Goal: Task Accomplishment & Management: Use online tool/utility

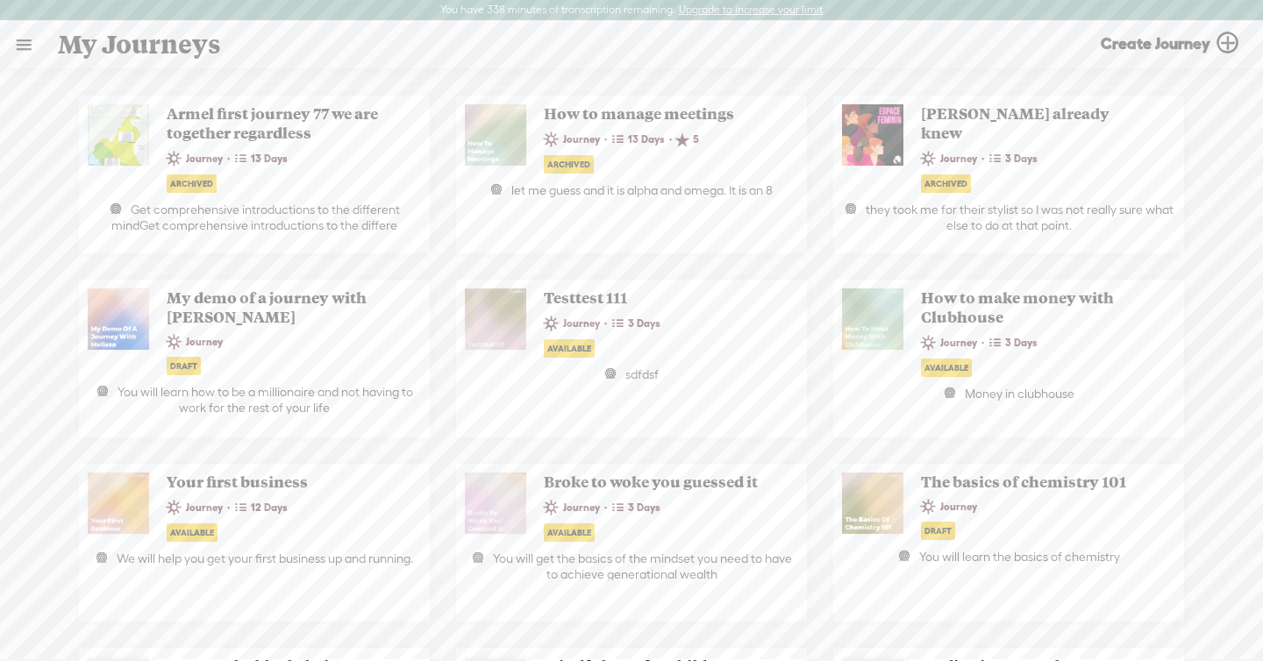
click at [21, 52] on link at bounding box center [24, 45] width 46 height 46
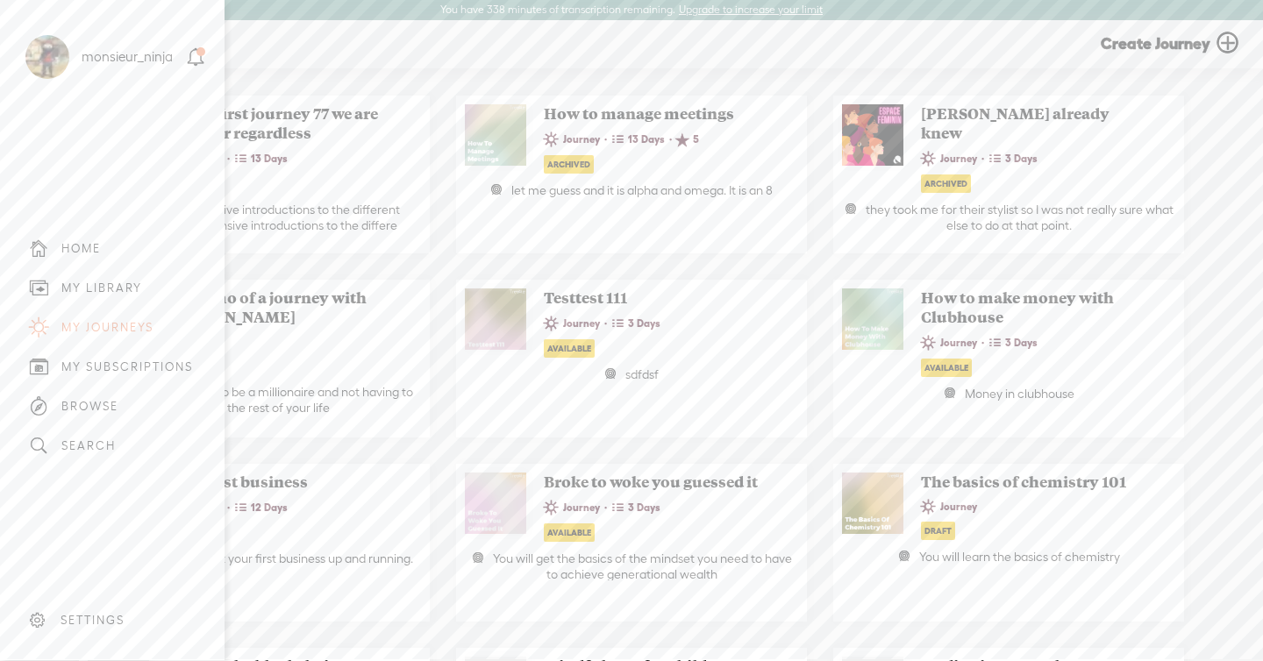
click at [111, 287] on div "MY LIBRARY" at bounding box center [101, 288] width 81 height 15
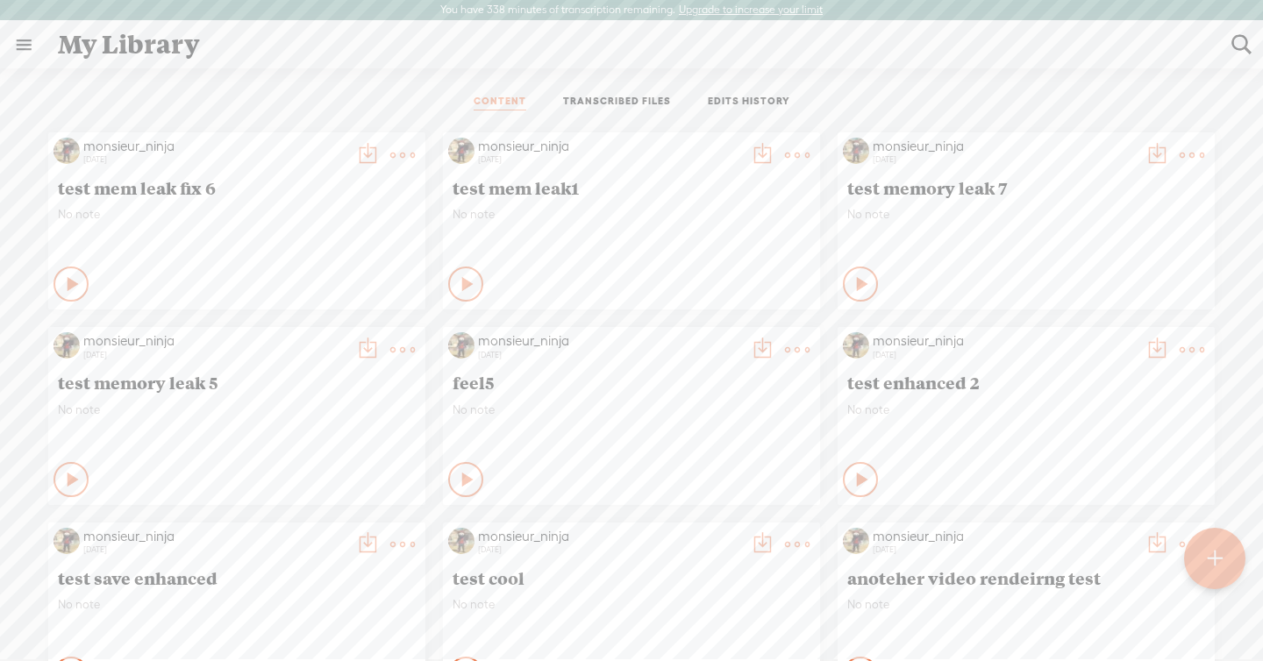
click at [617, 103] on link "TRANSCRIBED FILES" at bounding box center [617, 103] width 108 height 16
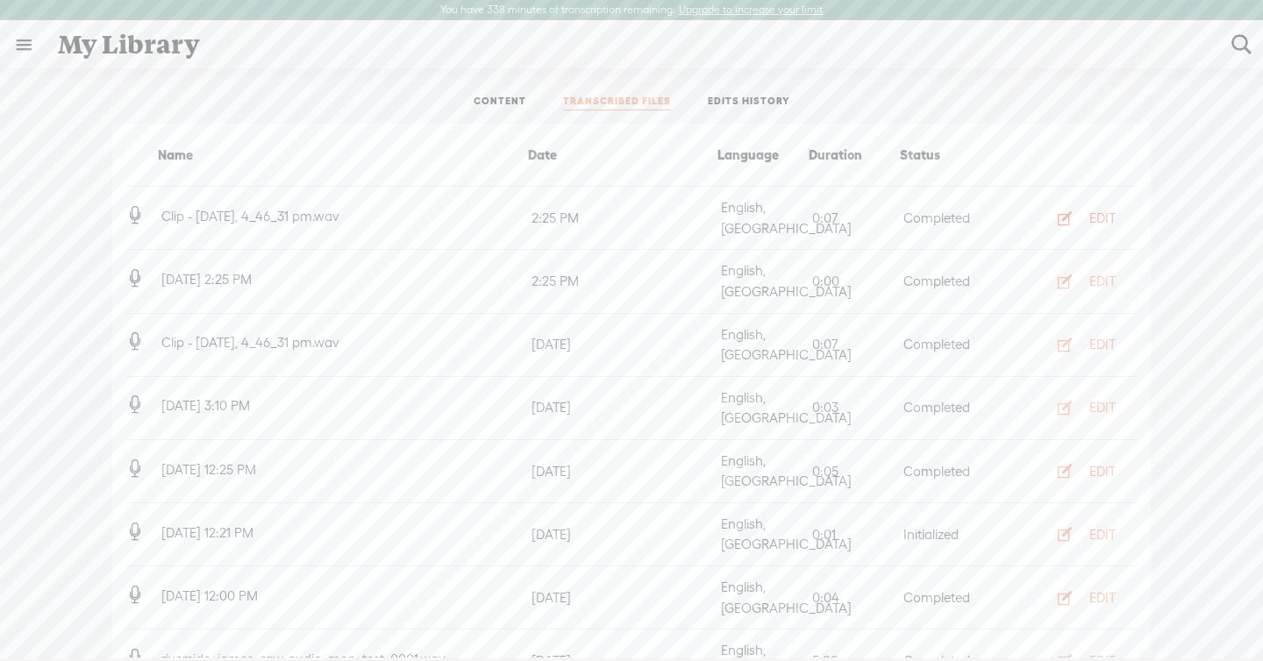
click at [1097, 211] on div "EDIT" at bounding box center [1102, 219] width 26 height 18
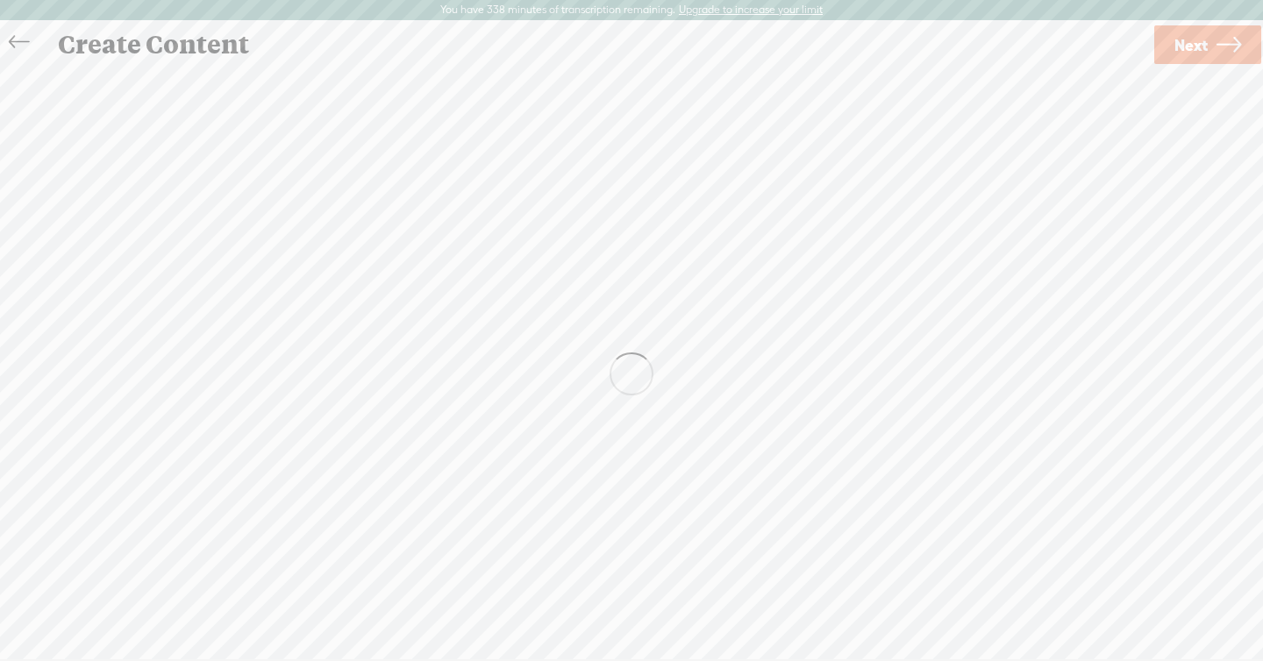
scroll to position [1, 0]
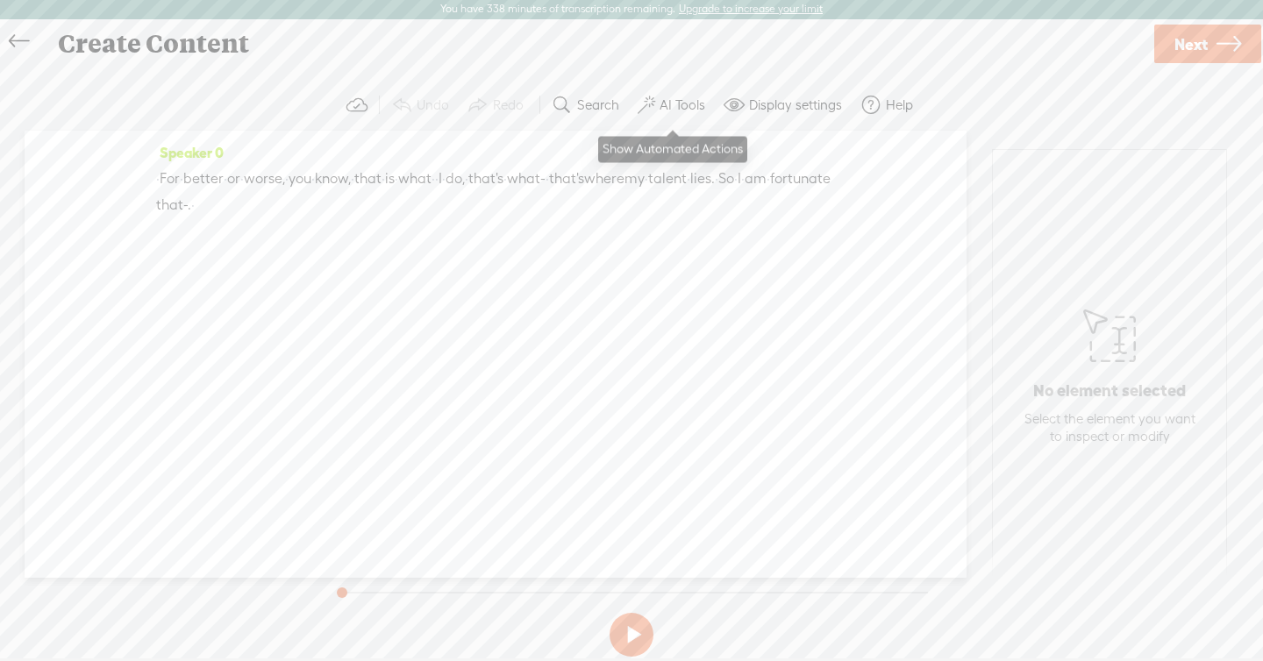
click at [688, 104] on label "AI Tools" at bounding box center [683, 105] width 46 height 18
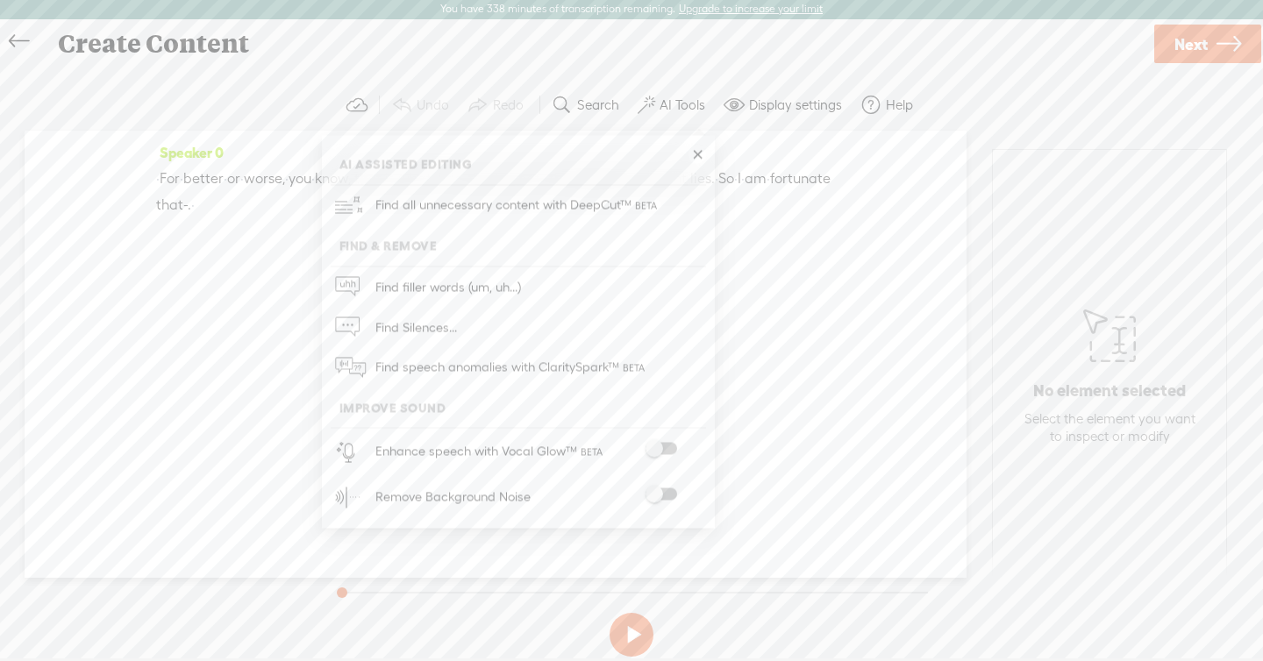
click at [889, 246] on div "Speaker 0 · For · better · or · worse, · you · know, · that · is · what · · I ·…" at bounding box center [496, 354] width 942 height 447
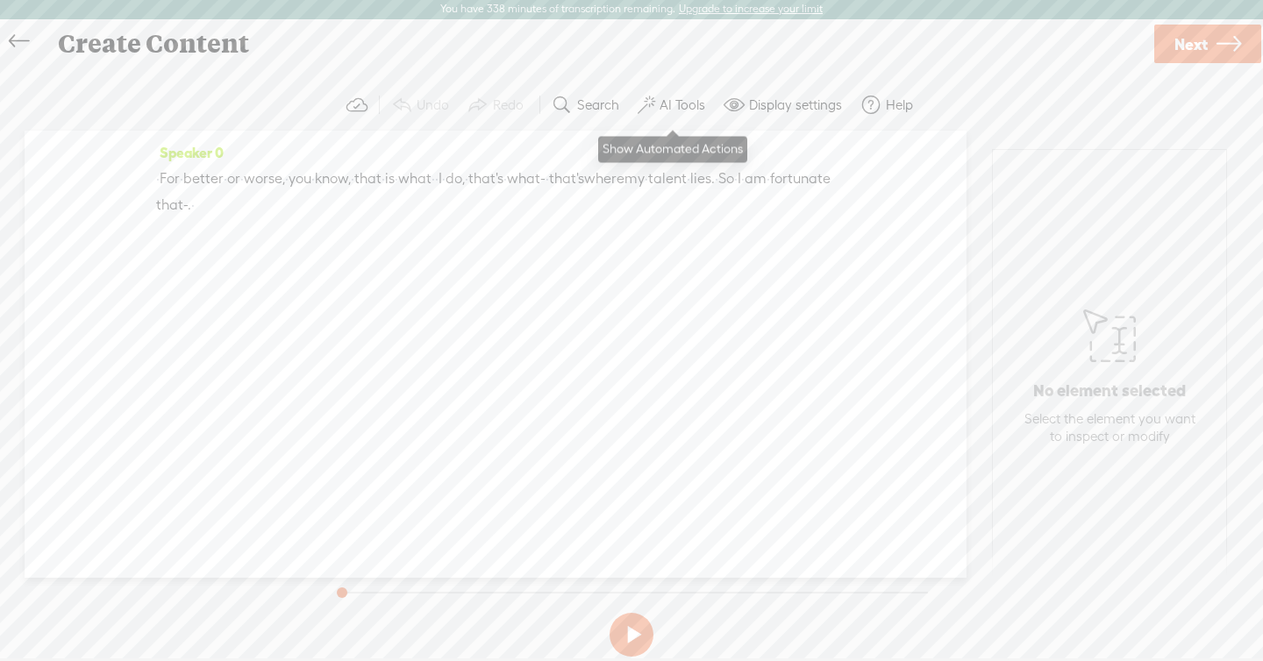
click at [668, 111] on label "AI Tools" at bounding box center [683, 105] width 46 height 18
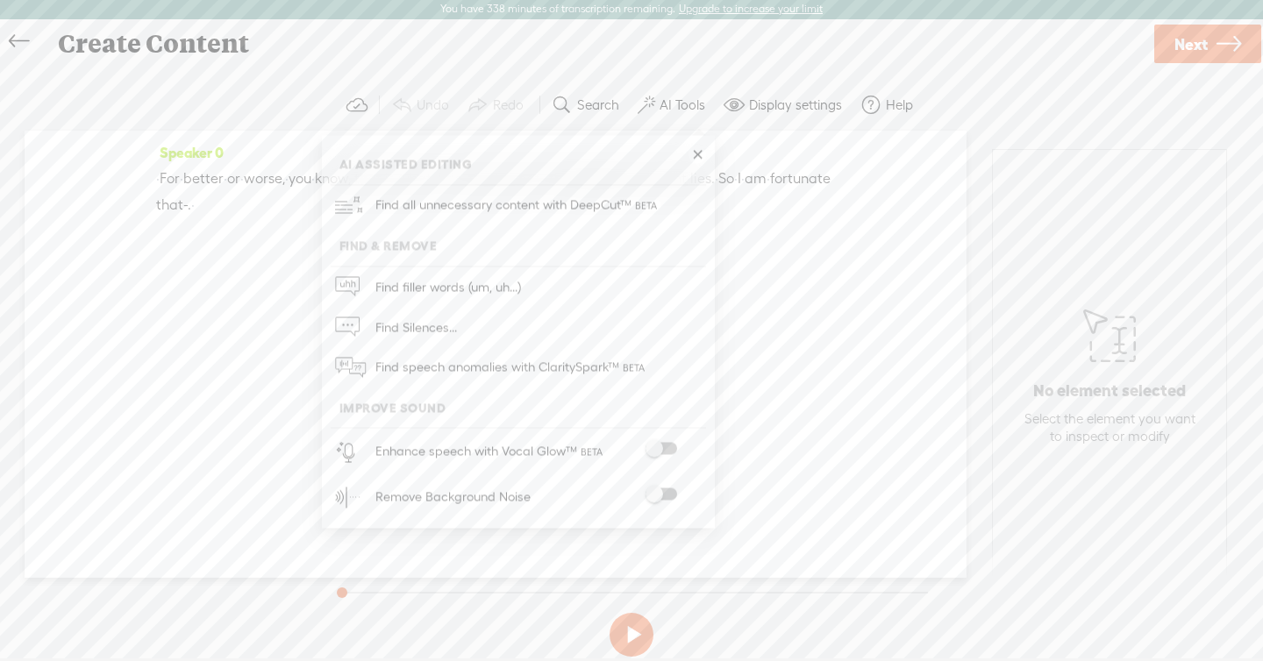
click at [584, 176] on span "that's" at bounding box center [566, 179] width 35 height 26
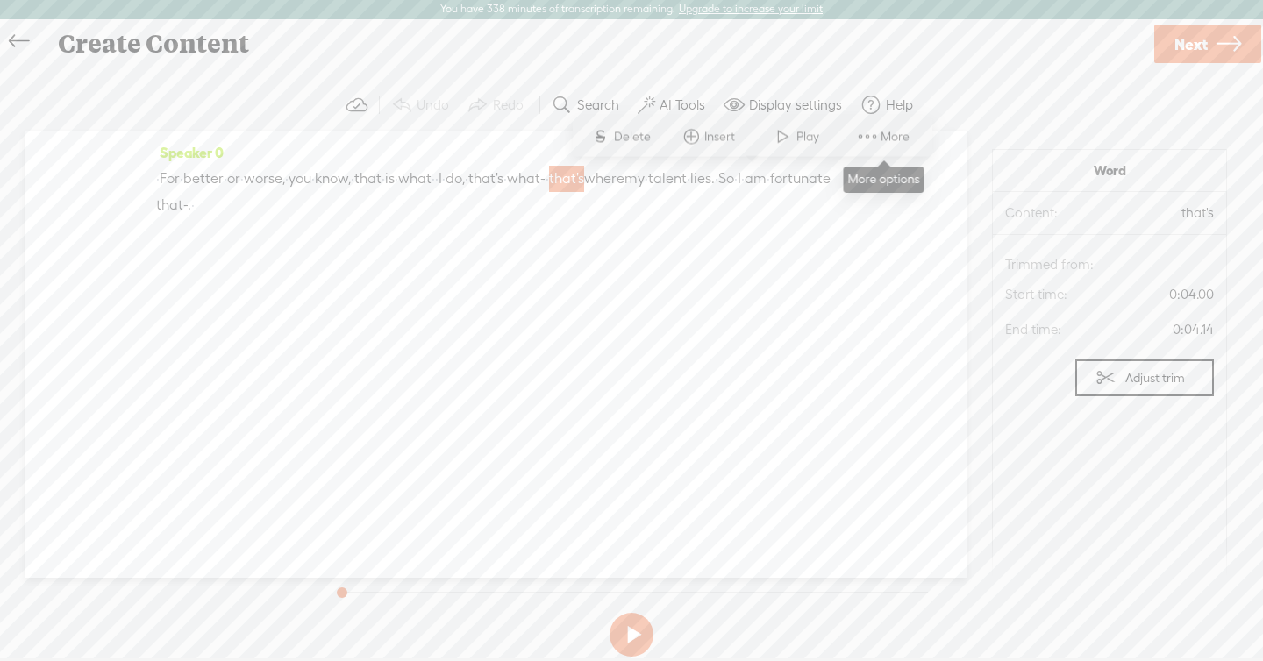
click at [863, 132] on span at bounding box center [867, 137] width 26 height 32
